Goal: Information Seeking & Learning: Learn about a topic

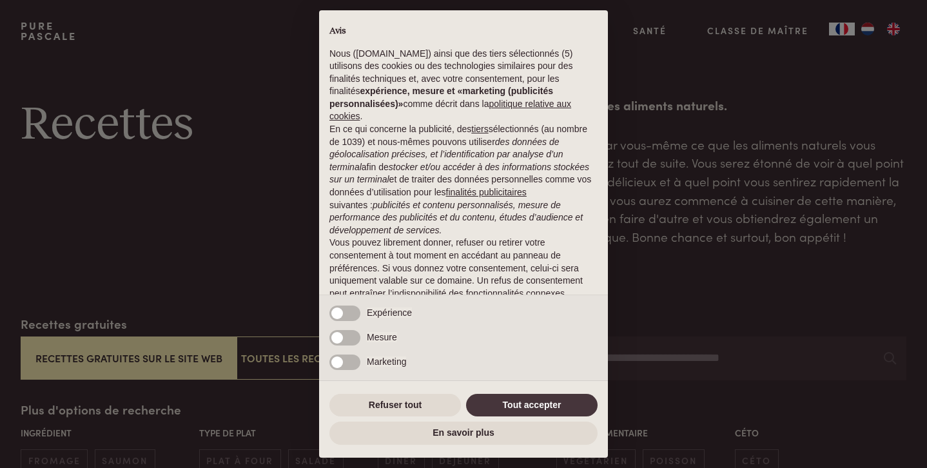
click at [512, 403] on button "Tout accepter" at bounding box center [531, 405] width 131 height 23
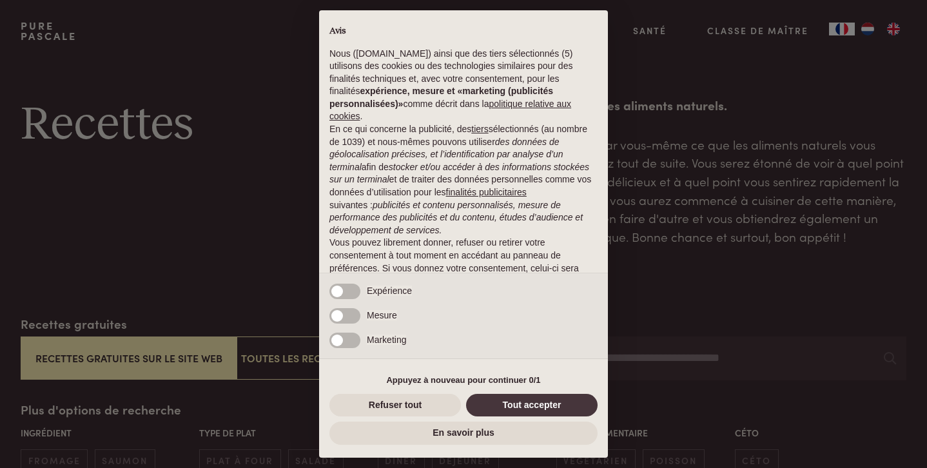
scroll to position [53, 0]
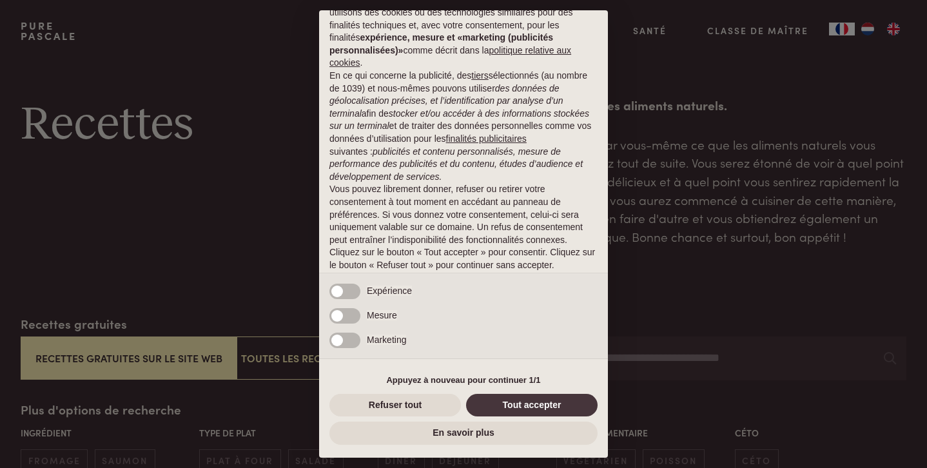
click at [543, 406] on button "Tout accepter" at bounding box center [531, 405] width 131 height 23
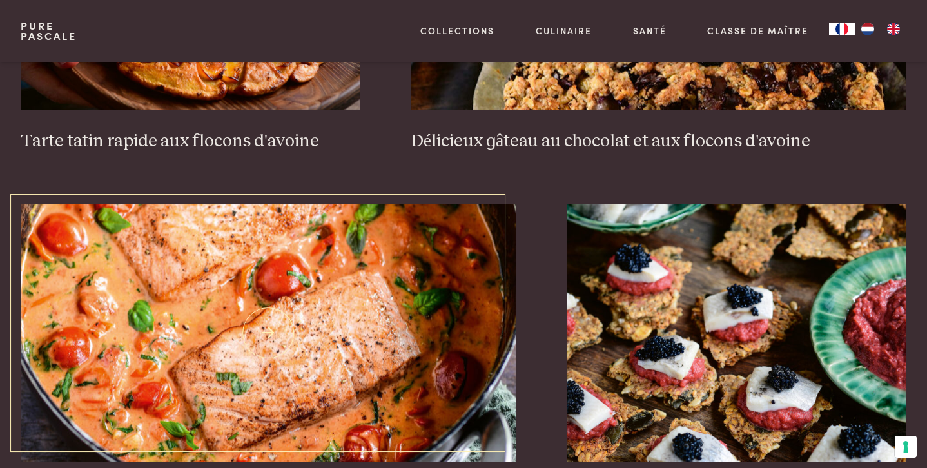
scroll to position [2356, 0]
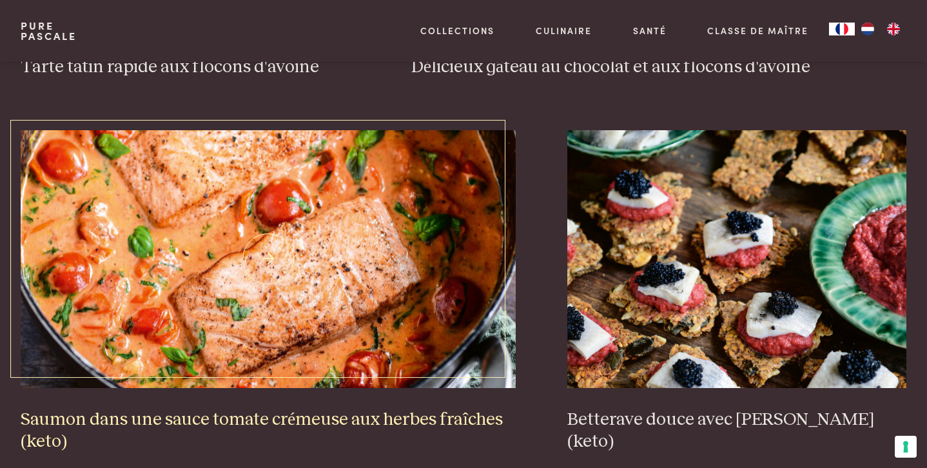
click at [365, 409] on h3 "Saumon dans une sauce tomate crémeuse aux herbes fraîches (keto)" at bounding box center [268, 431] width 495 height 44
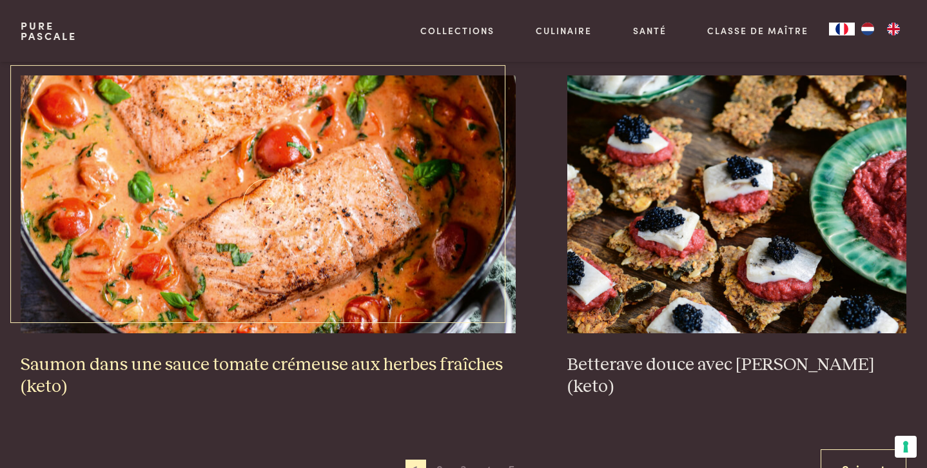
scroll to position [2448, 0]
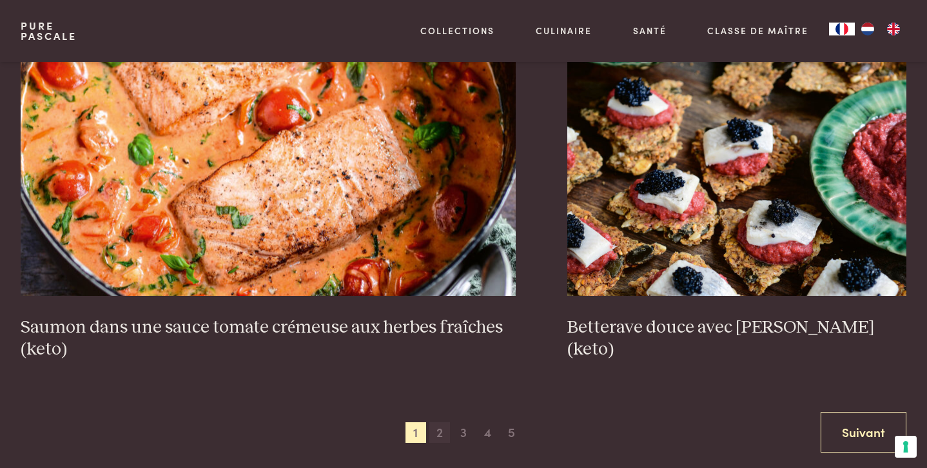
click at [444, 422] on span "2" at bounding box center [439, 432] width 21 height 21
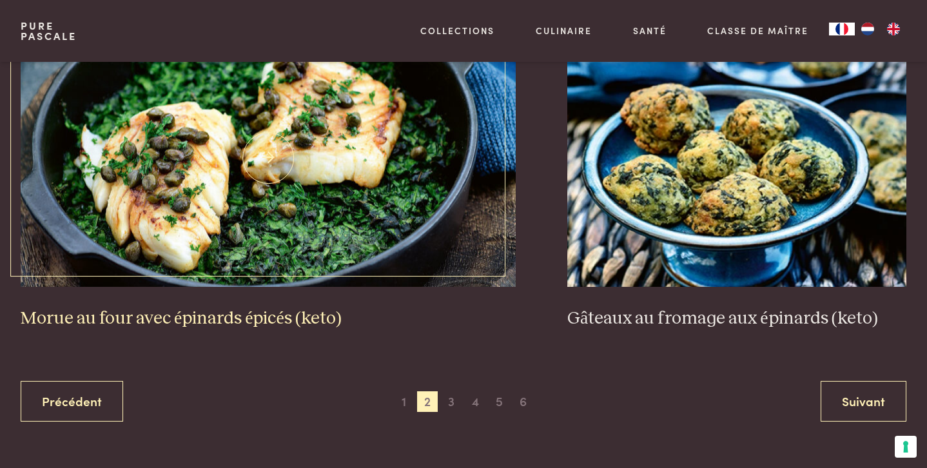
scroll to position [2481, 0]
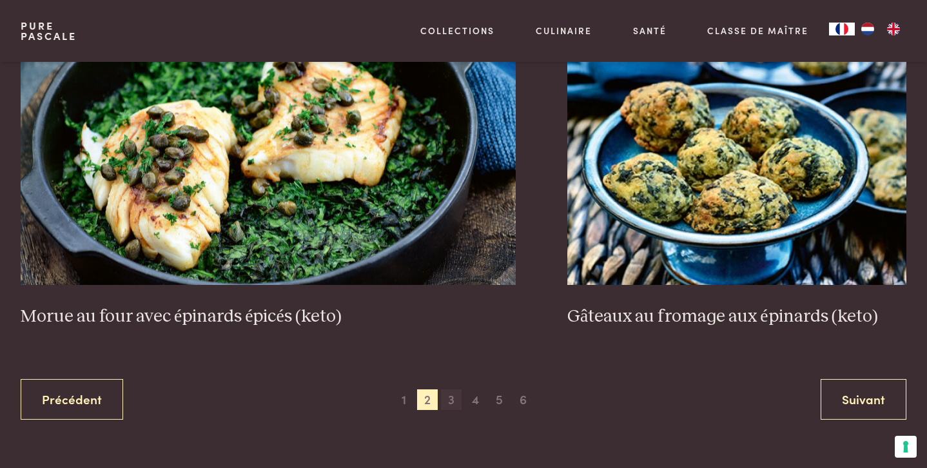
click at [451, 389] on span "3" at bounding box center [451, 399] width 21 height 21
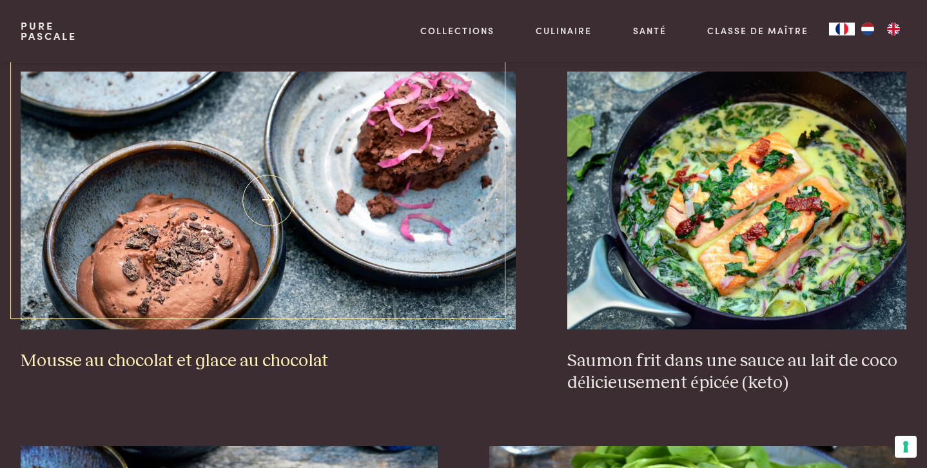
scroll to position [1397, 0]
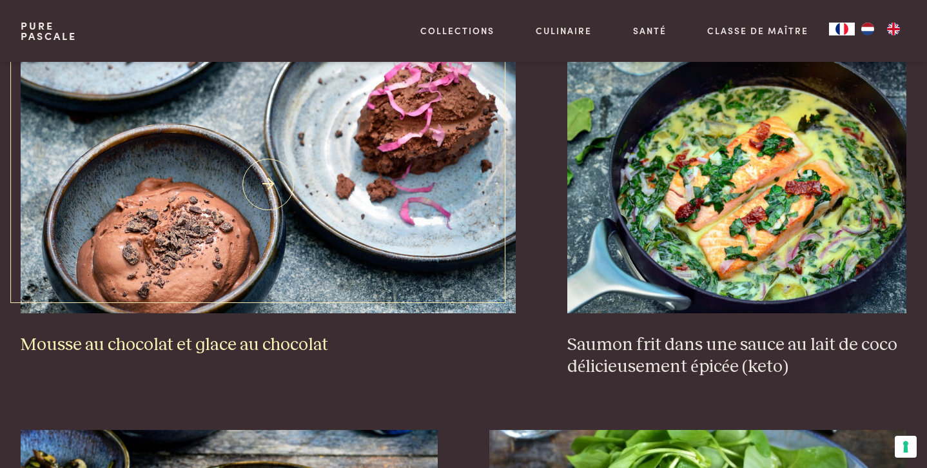
click at [247, 334] on h3 "Mousse au chocolat et glace au chocolat" at bounding box center [268, 345] width 495 height 23
click at [251, 334] on h3 "Mousse au chocolat et glace au chocolat" at bounding box center [268, 345] width 495 height 23
click at [266, 110] on img at bounding box center [268, 184] width 495 height 258
click at [266, 202] on img at bounding box center [268, 184] width 495 height 258
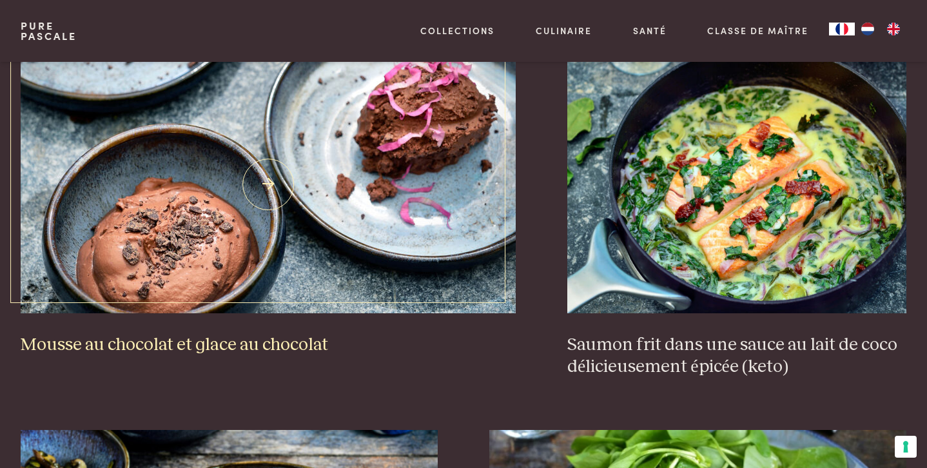
scroll to position [1470, 0]
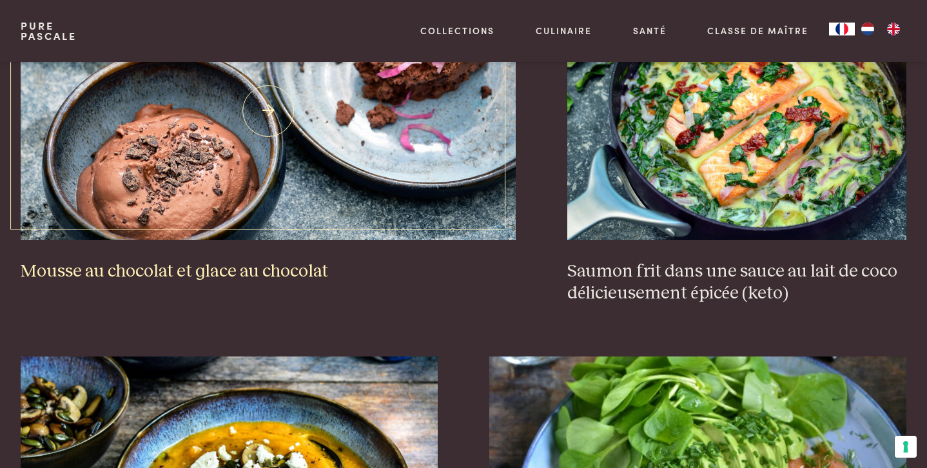
click at [166, 260] on h3 "Mousse au chocolat et glace au chocolat" at bounding box center [268, 271] width 495 height 23
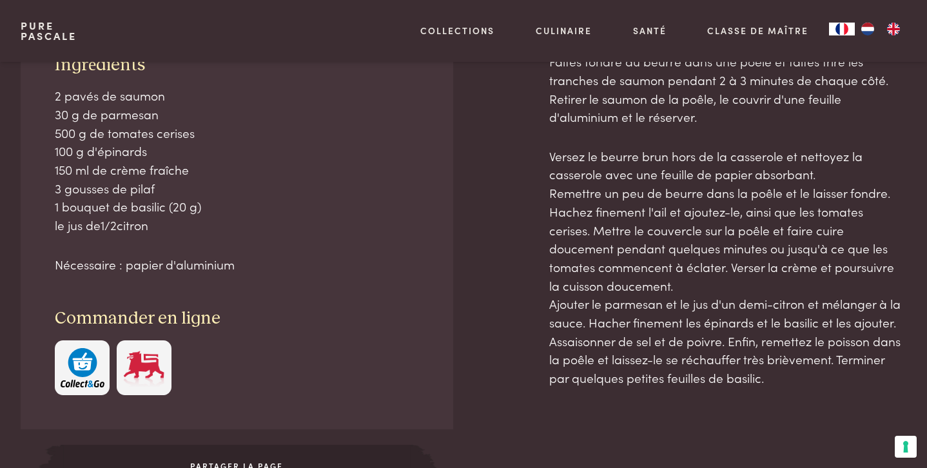
scroll to position [485, 0]
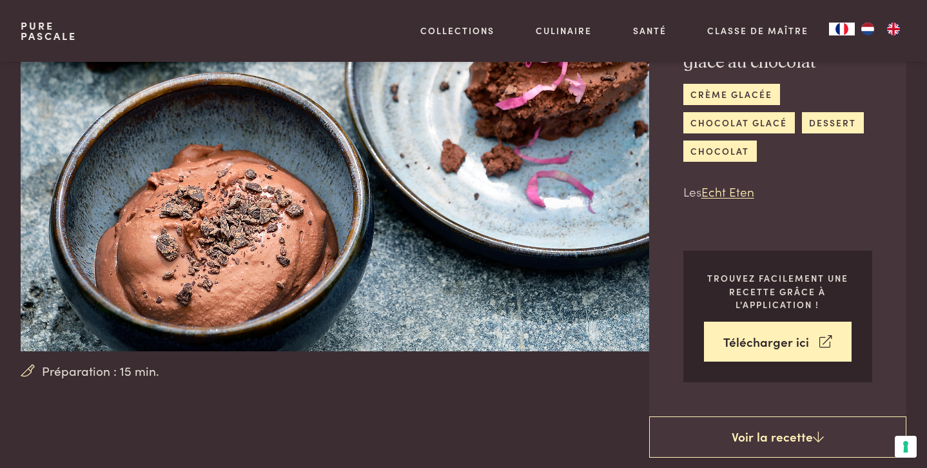
scroll to position [39, 0]
